Goal: Navigation & Orientation: Find specific page/section

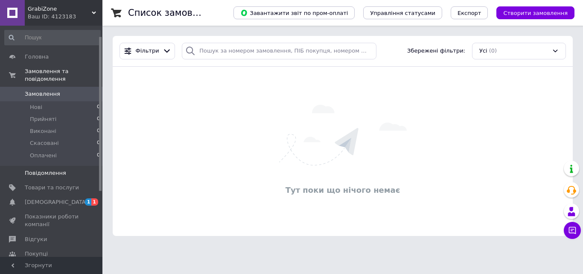
scroll to position [85, 0]
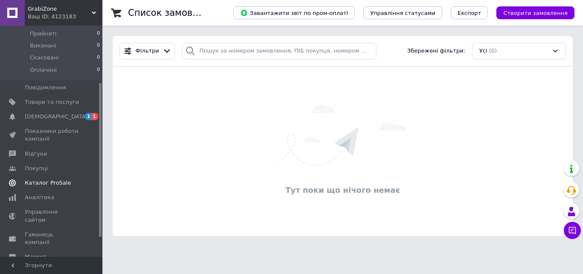
click at [33, 181] on link "Каталог ProSale" at bounding box center [52, 183] width 105 height 15
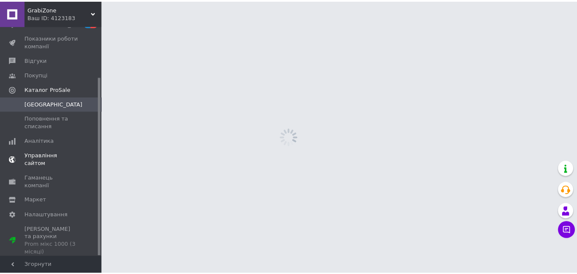
scroll to position [65, 0]
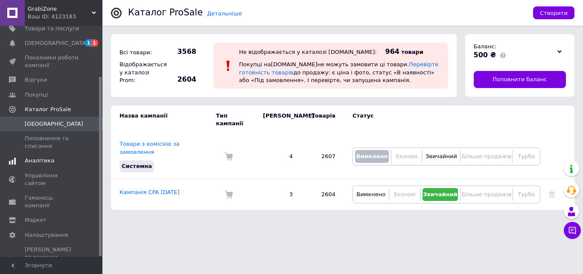
click at [41, 164] on span "Аналітика" at bounding box center [39, 161] width 29 height 8
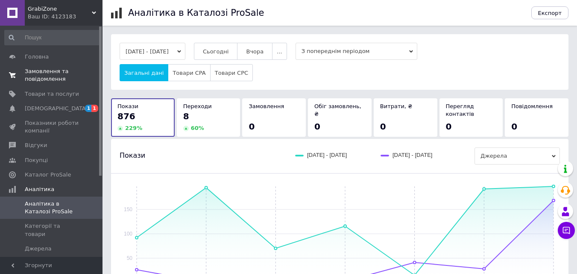
click at [56, 80] on span "Замовлення та повідомлення" at bounding box center [52, 74] width 54 height 15
